Goal: Task Accomplishment & Management: Use online tool/utility

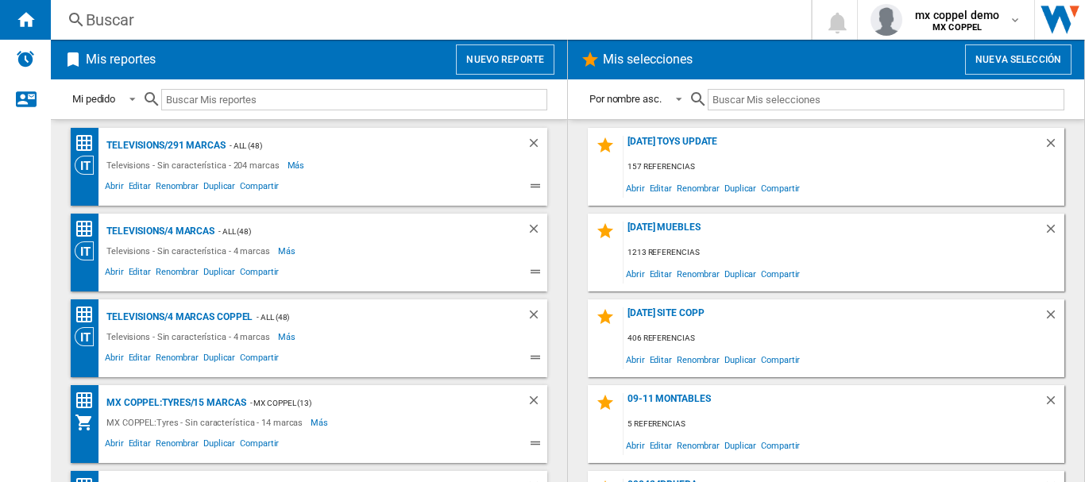
click at [473, 67] on button "Nuevo reporte" at bounding box center [505, 59] width 99 height 30
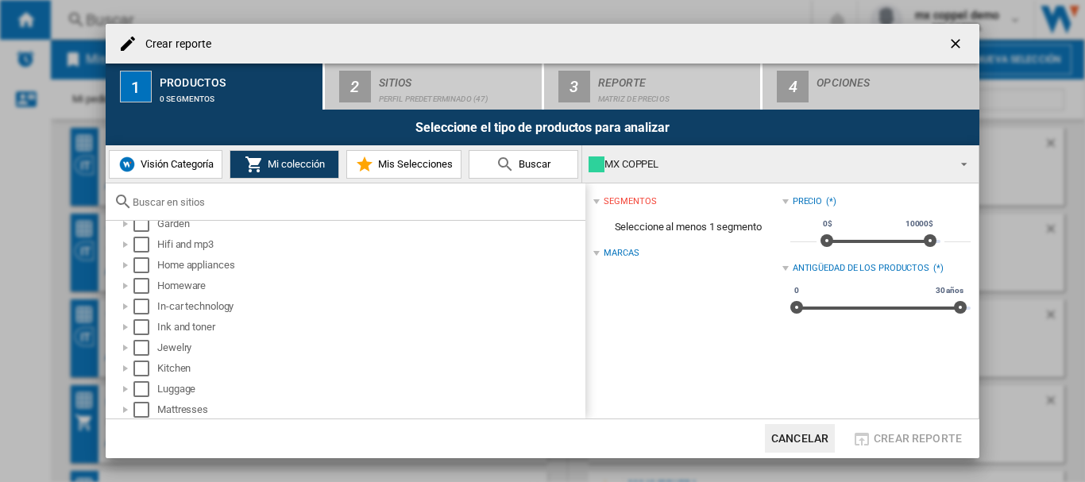
scroll to position [458, 0]
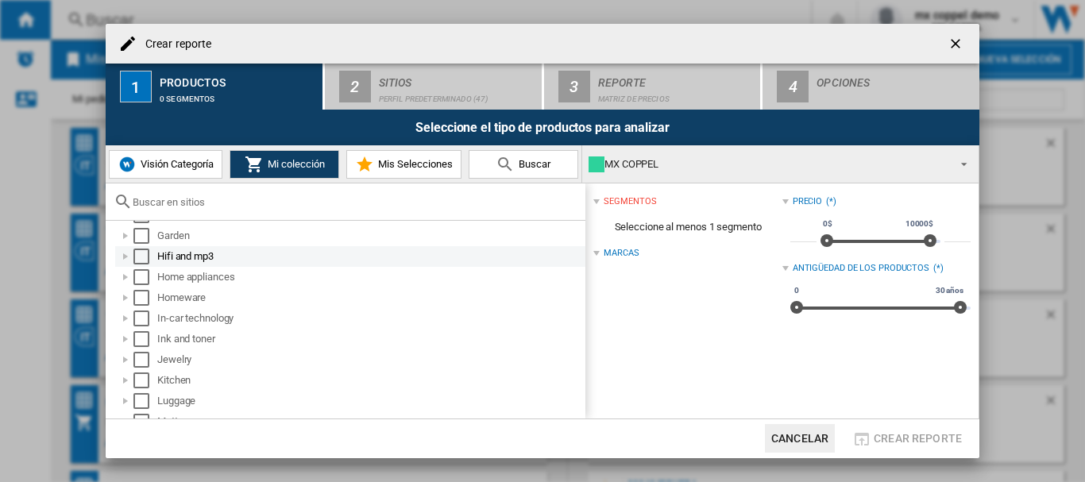
click at [141, 259] on div "Select" at bounding box center [141, 257] width 16 height 16
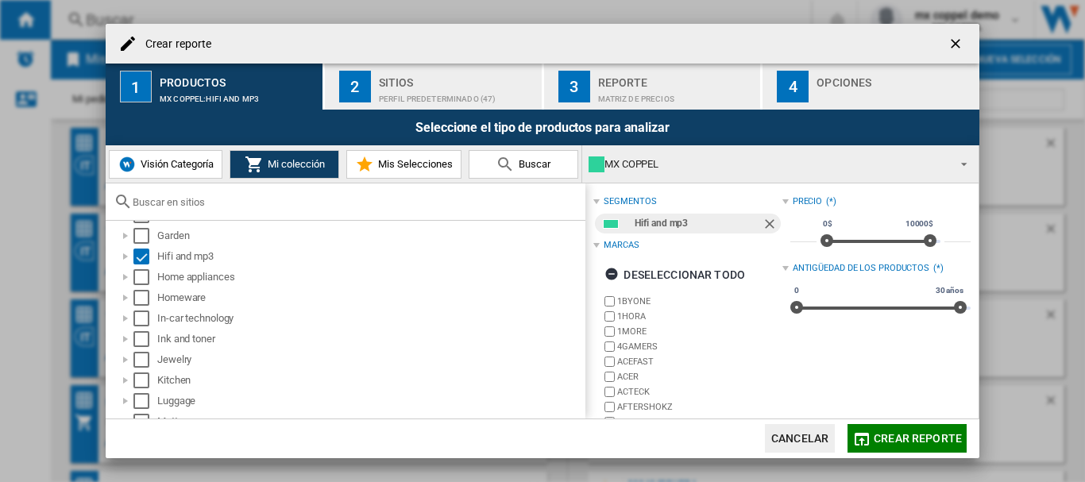
click at [409, 96] on div "Perfil predeterminado (47)" at bounding box center [457, 95] width 156 height 17
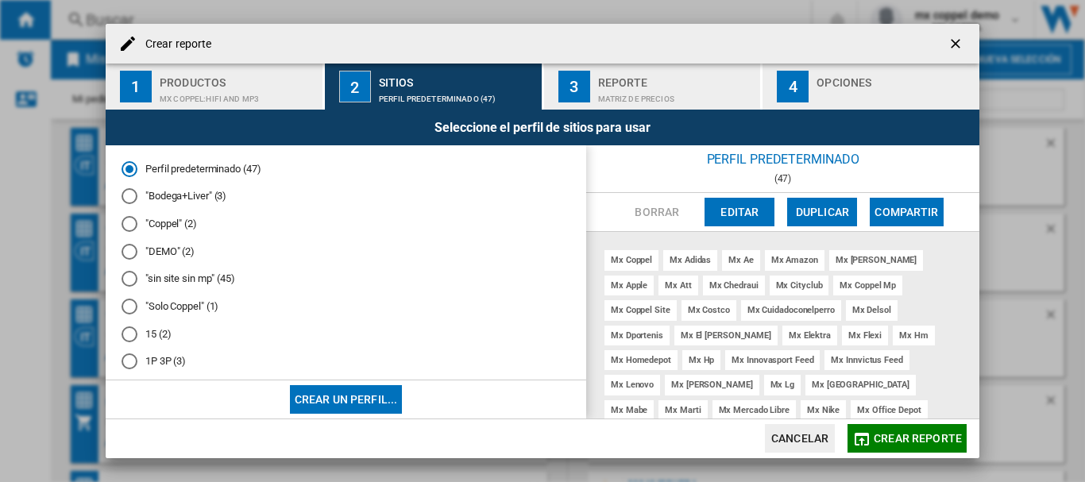
click at [176, 305] on md-radio-button ""Solo Coppel" (1)" at bounding box center [346, 306] width 449 height 15
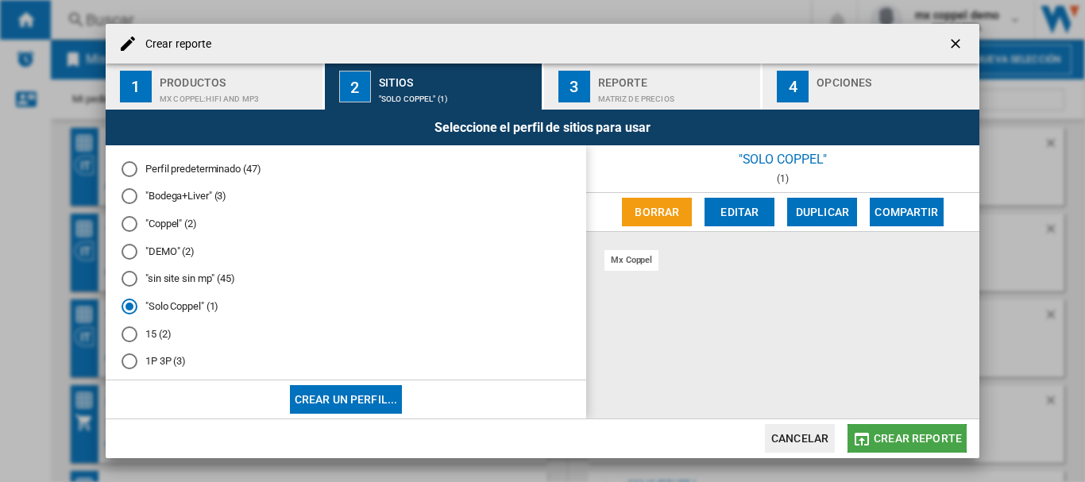
click at [943, 446] on button "Crear reporte" at bounding box center [907, 438] width 119 height 29
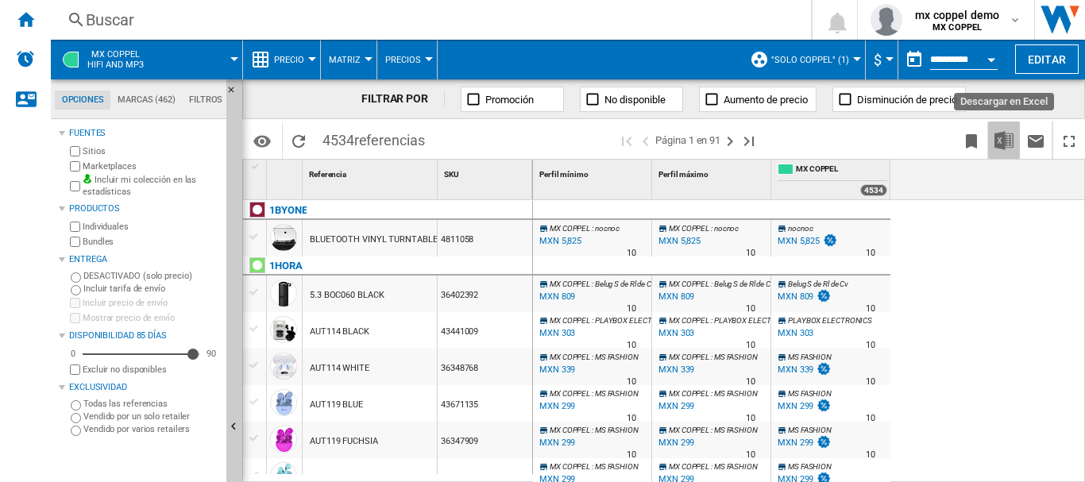
click at [991, 138] on button "Descargar en Excel" at bounding box center [1004, 140] width 32 height 37
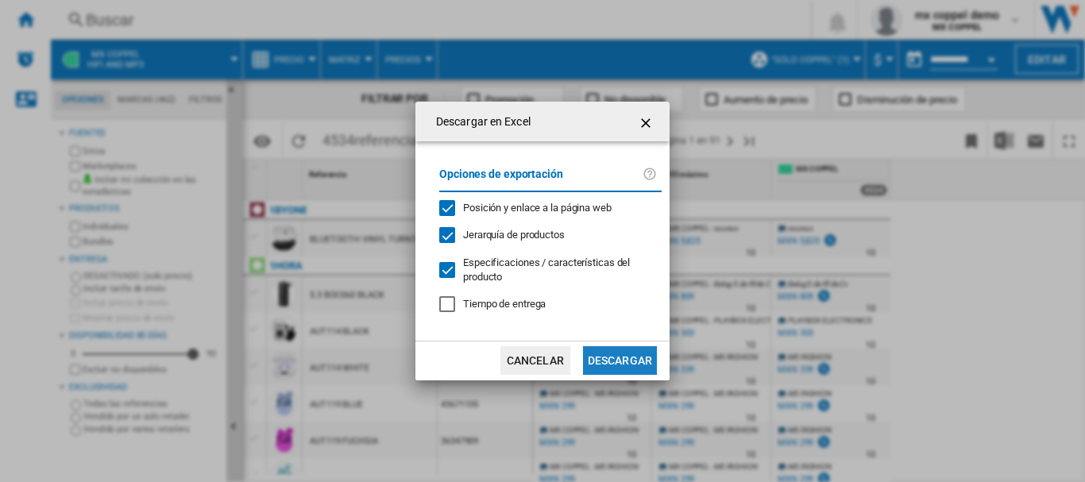
click at [615, 357] on button "Descargar" at bounding box center [620, 360] width 74 height 29
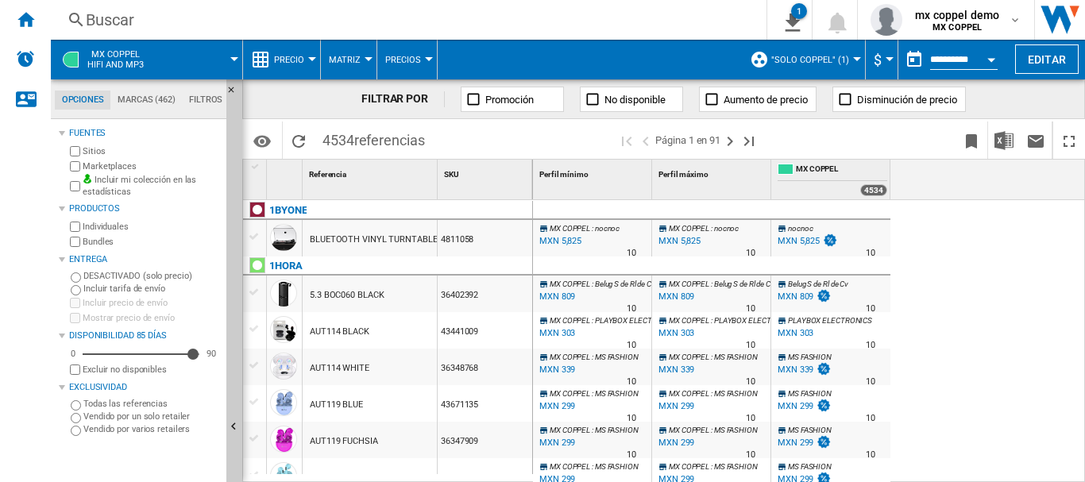
click at [160, 49] on div "MX COPPEL Hifi and mp3" at bounding box center [147, 60] width 176 height 40
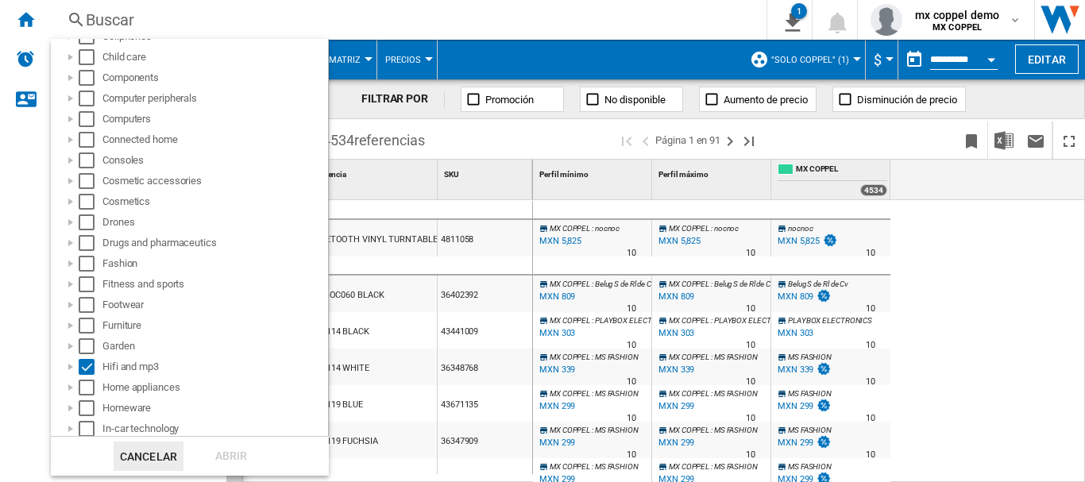
scroll to position [318, 0]
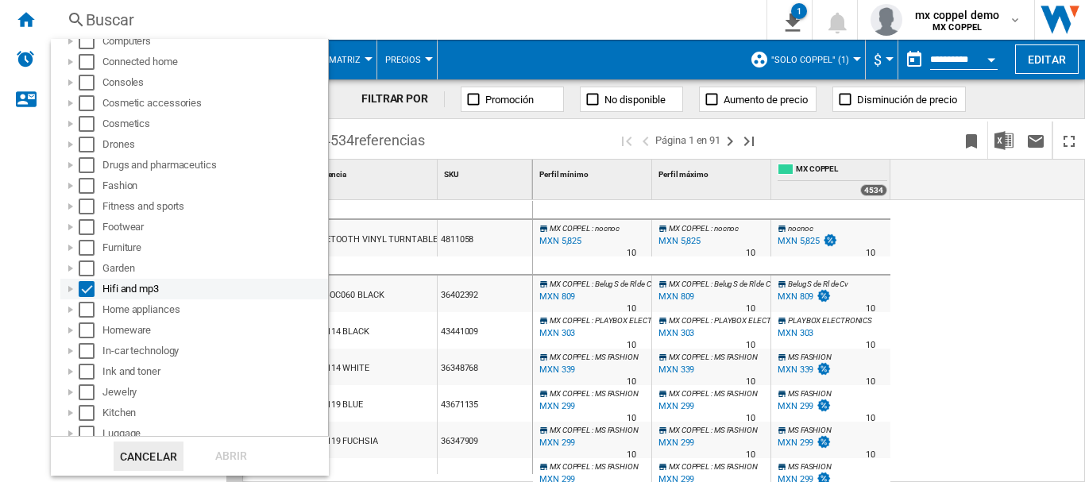
click at [89, 288] on div "Select" at bounding box center [87, 289] width 16 height 16
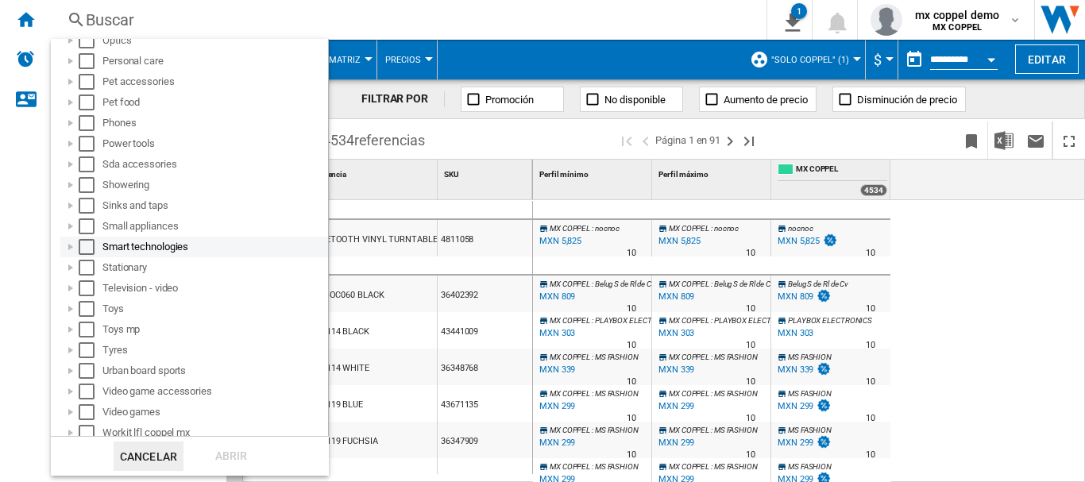
scroll to position [863, 0]
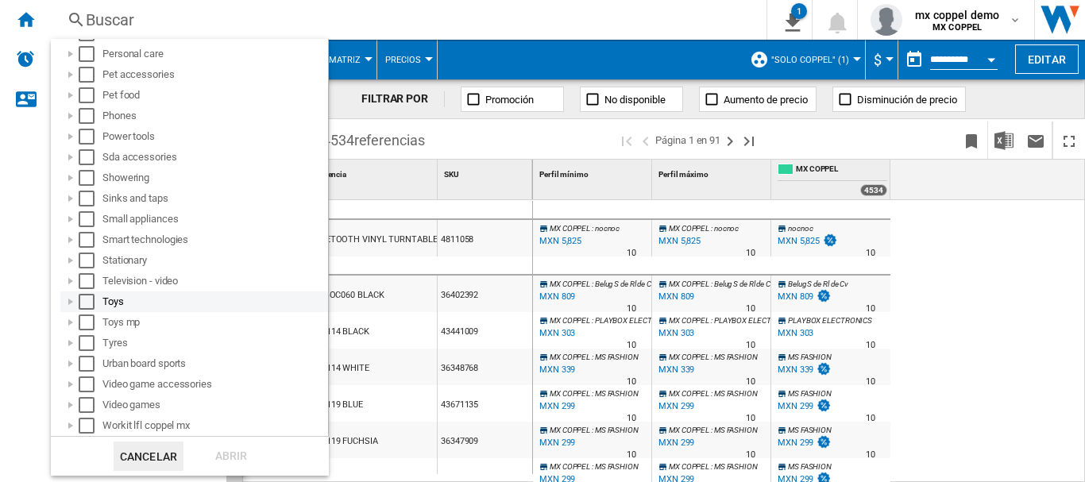
click at [85, 301] on div "Select" at bounding box center [87, 302] width 16 height 16
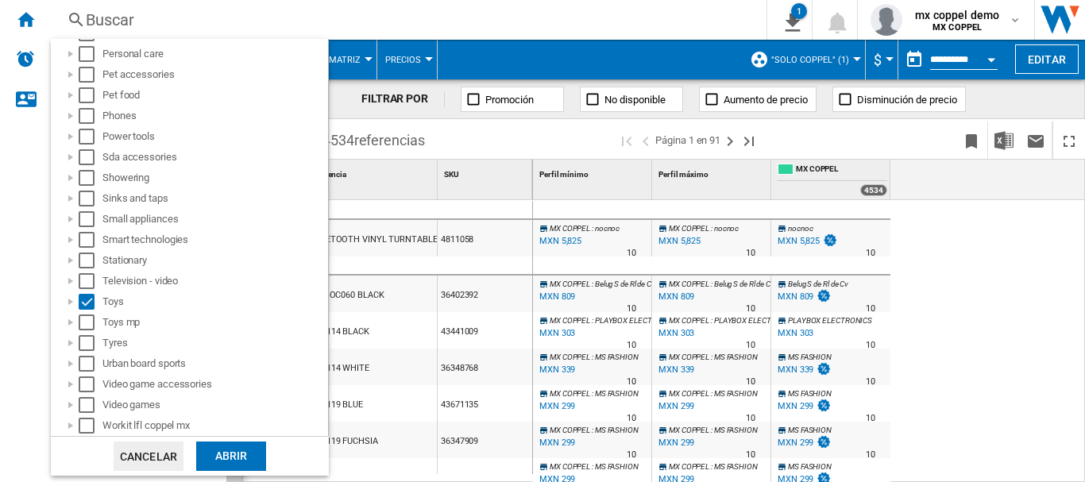
click at [231, 466] on div "Abrir" at bounding box center [231, 456] width 70 height 29
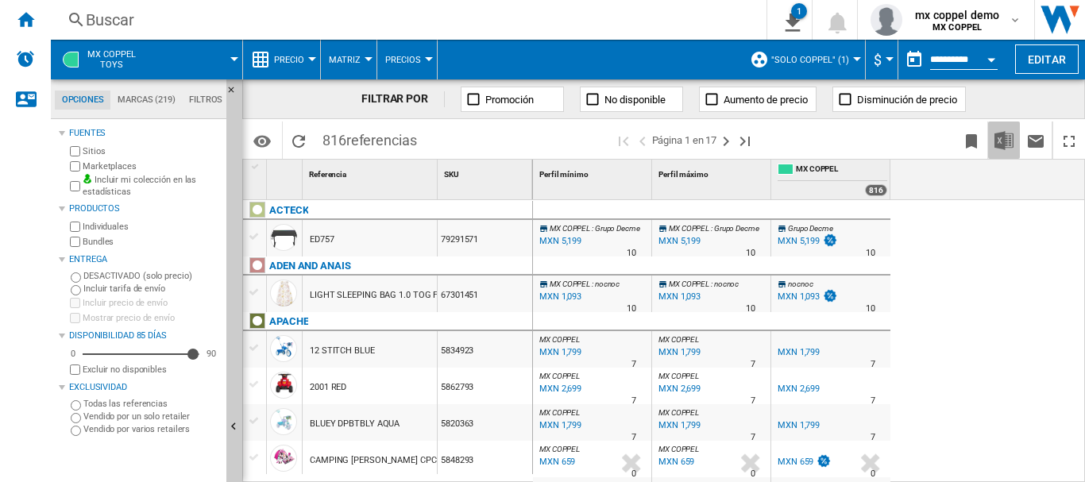
click at [1011, 141] on img "Descargar en Excel" at bounding box center [1004, 140] width 19 height 19
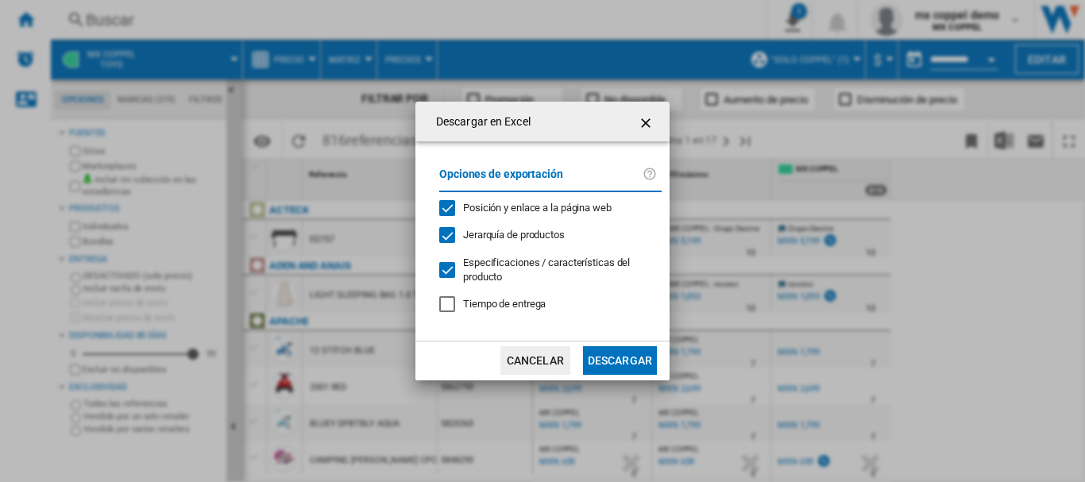
click at [619, 357] on button "Descargar" at bounding box center [620, 360] width 74 height 29
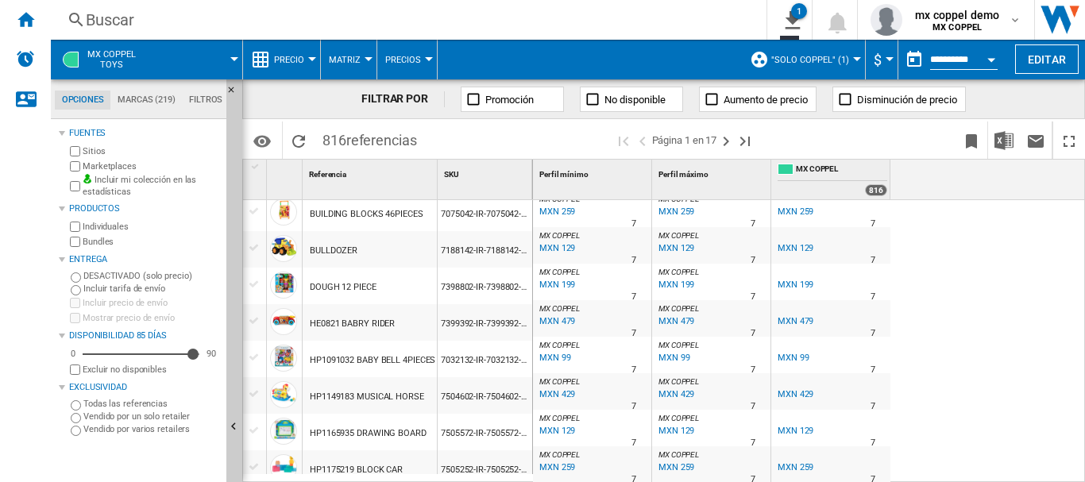
scroll to position [1698, 0]
